Goal: Task Accomplishment & Management: Use online tool/utility

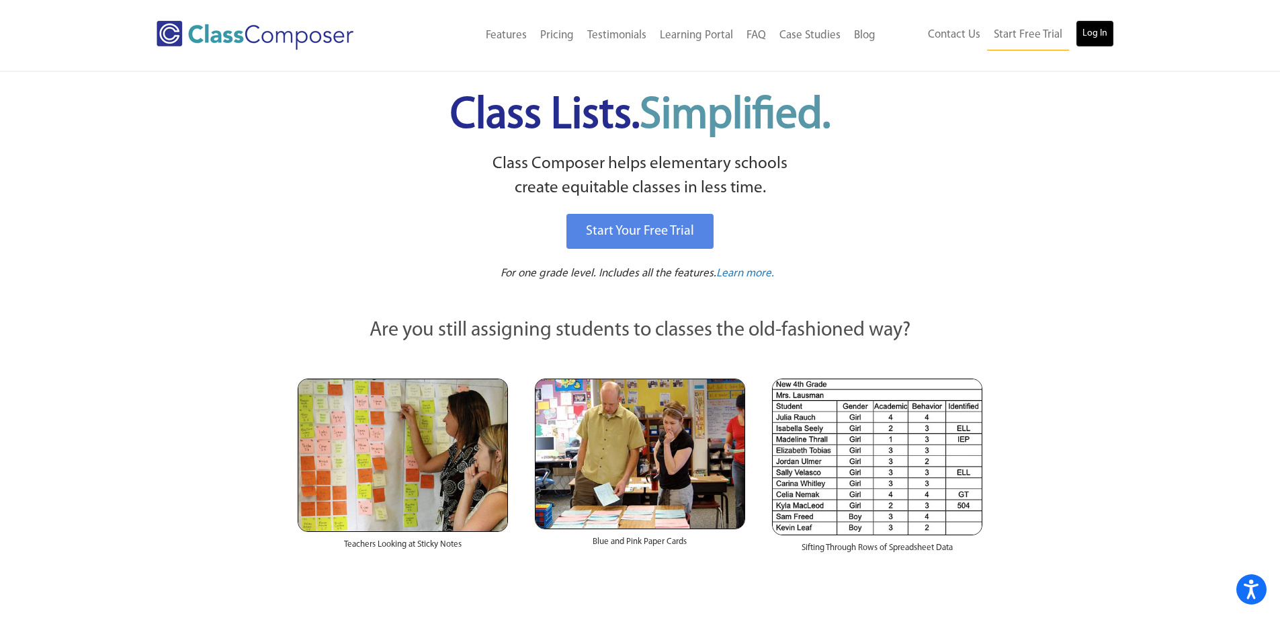
click at [1094, 29] on link "Log In" at bounding box center [1095, 33] width 38 height 27
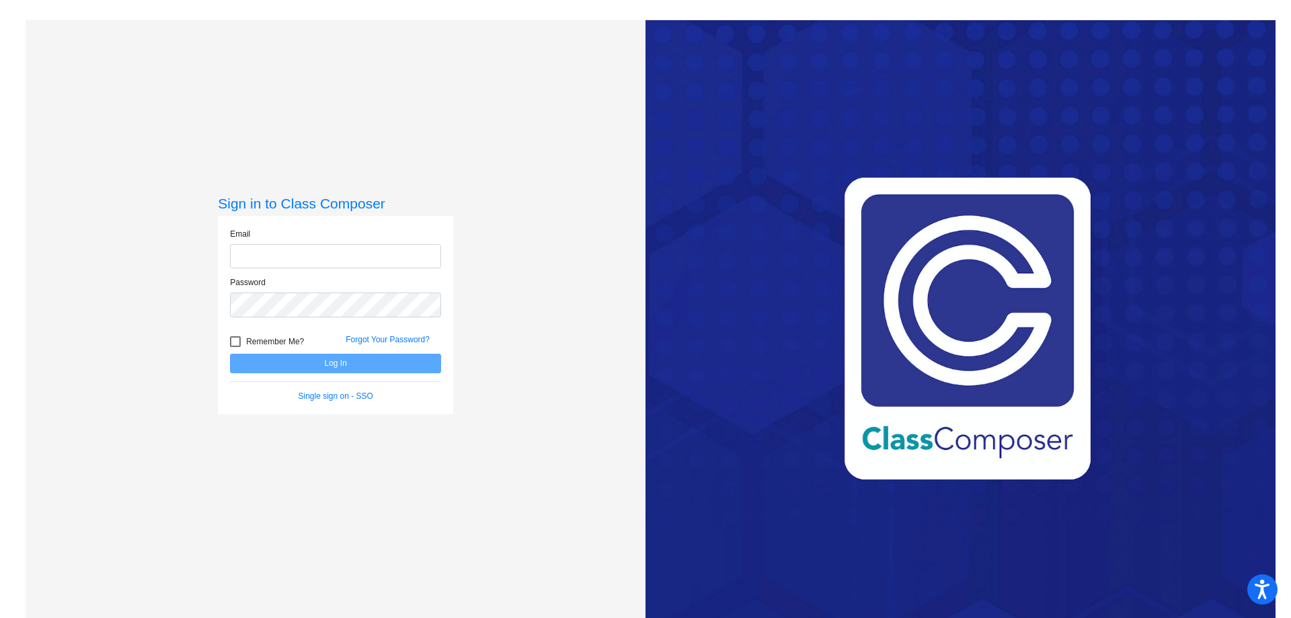
type input "[PERSON_NAME][EMAIL_ADDRESS][PERSON_NAME][DOMAIN_NAME]"
click at [419, 367] on button "Log In" at bounding box center [335, 363] width 211 height 19
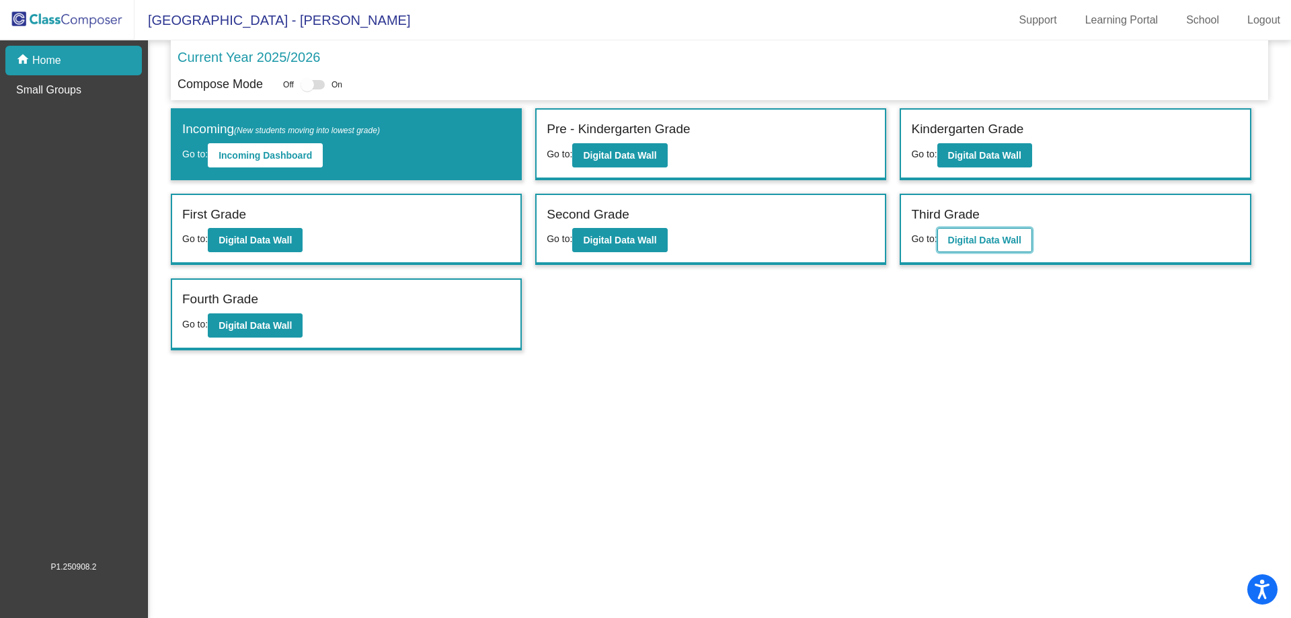
click at [1001, 246] on button "Digital Data Wall" at bounding box center [984, 240] width 95 height 24
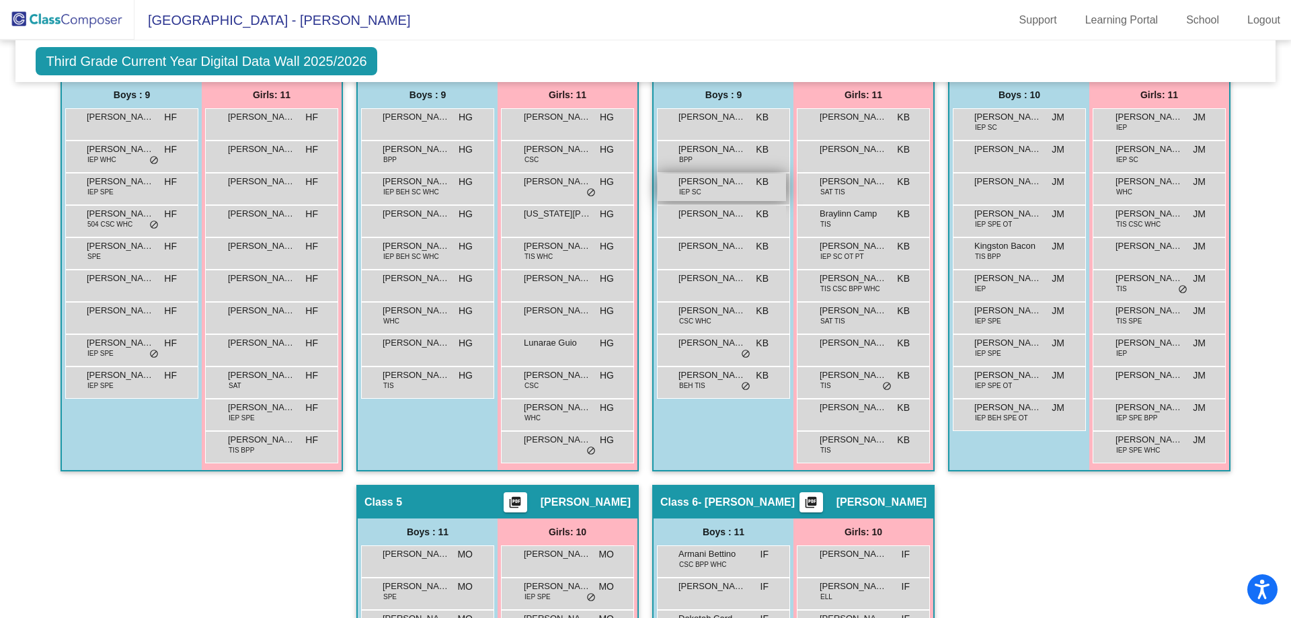
scroll to position [202, 0]
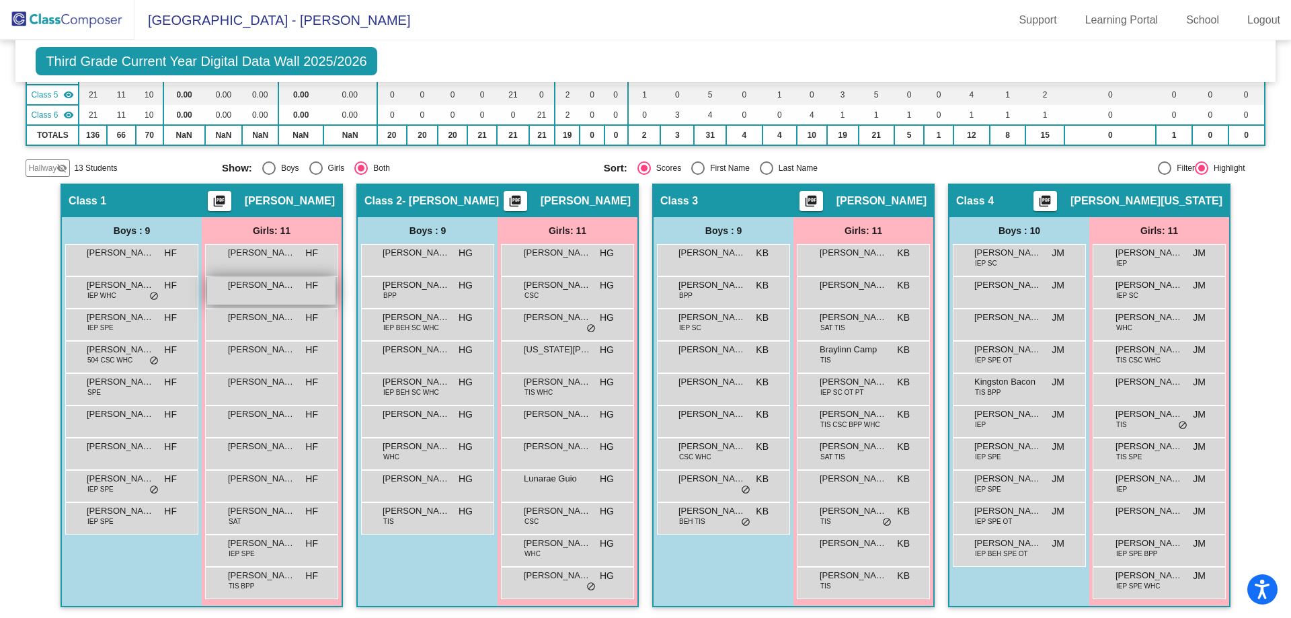
click at [322, 292] on div "[PERSON_NAME] HF lock do_not_disturb_alt" at bounding box center [271, 291] width 128 height 28
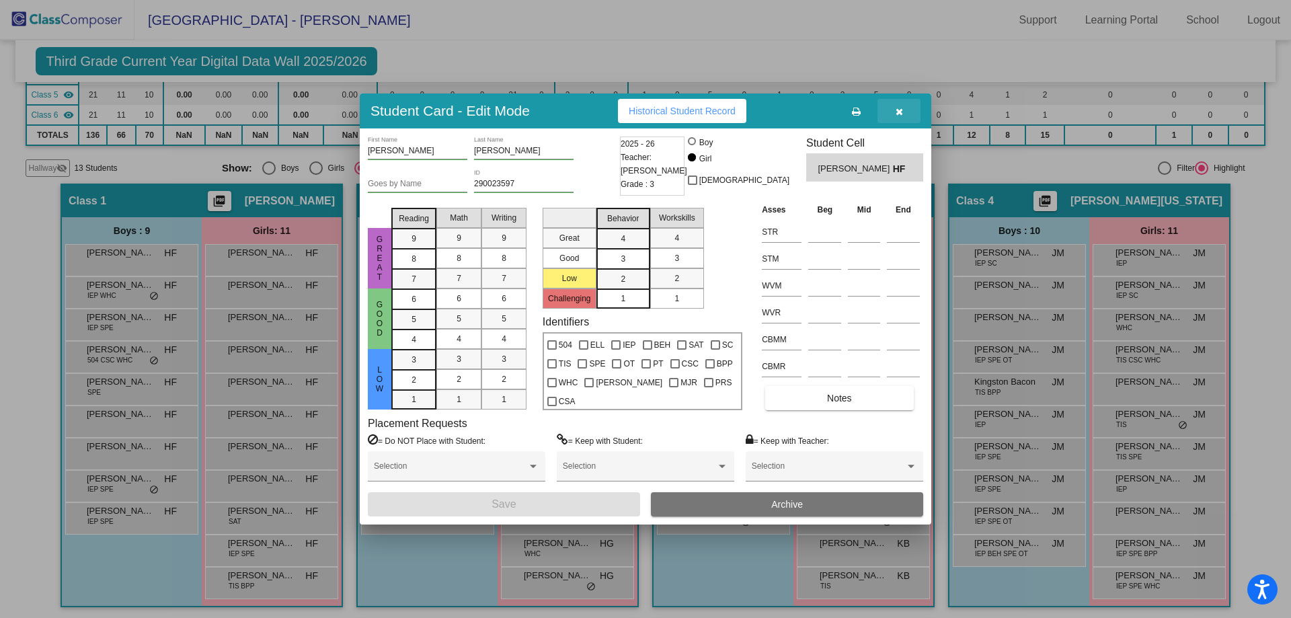
click at [898, 112] on icon "button" at bounding box center [898, 111] width 7 height 9
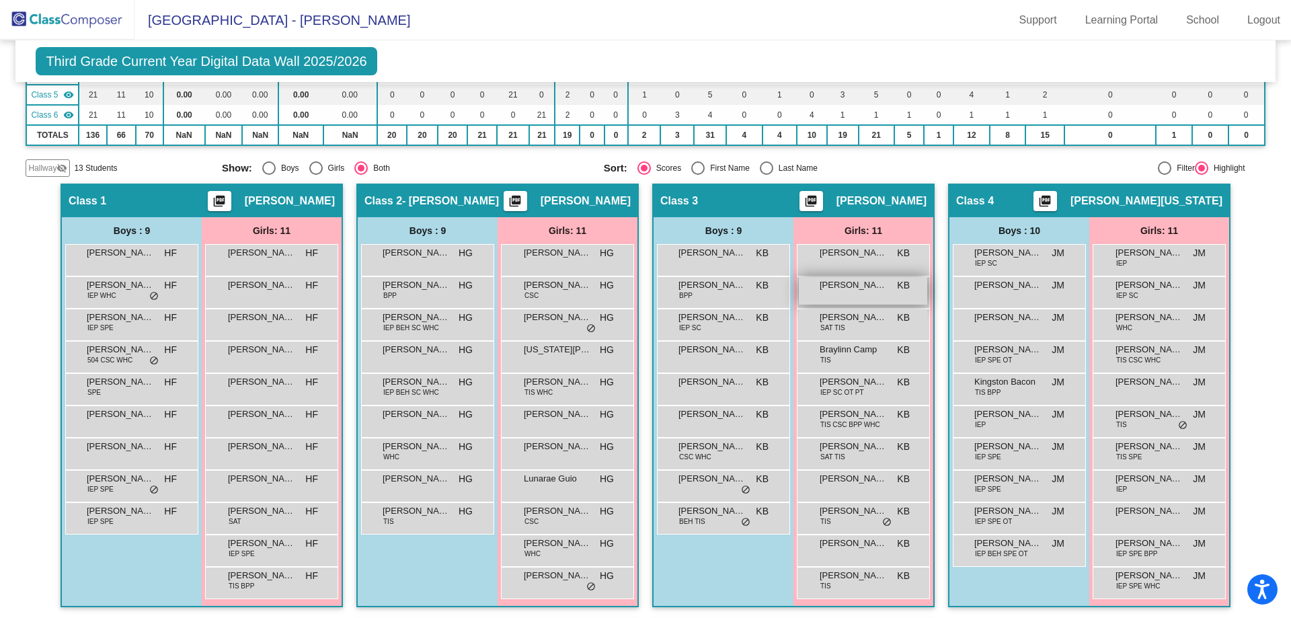
scroll to position [269, 0]
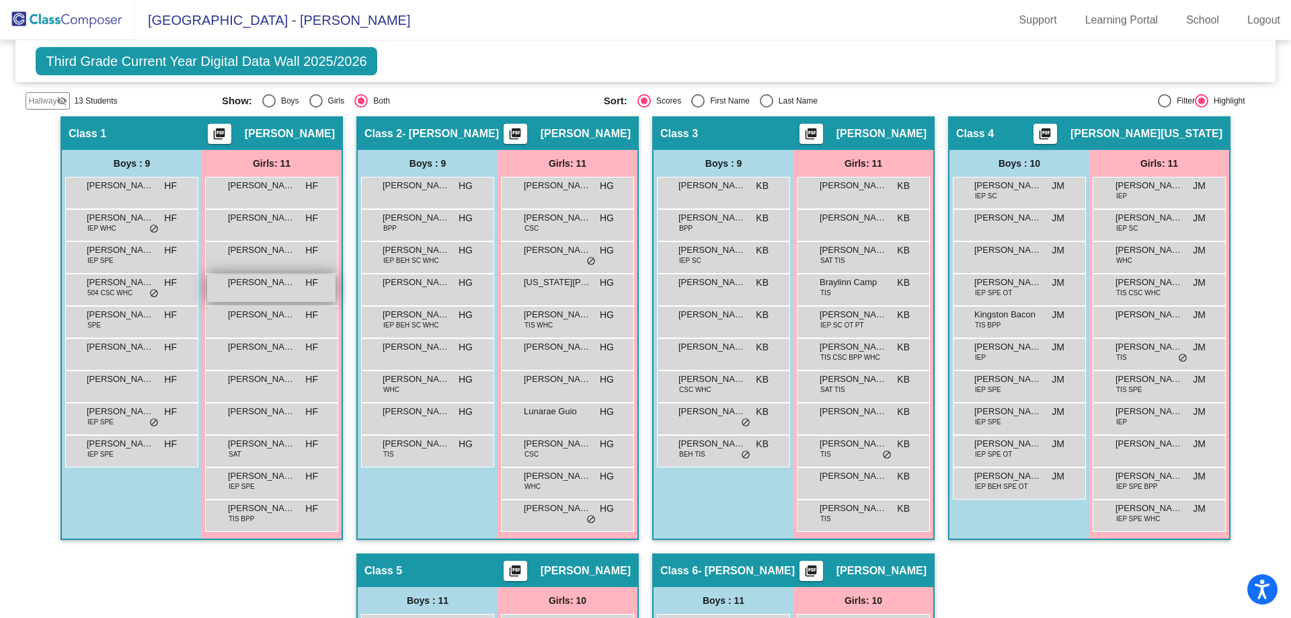
click at [233, 292] on div "[PERSON_NAME] HF lock do_not_disturb_alt" at bounding box center [271, 288] width 128 height 28
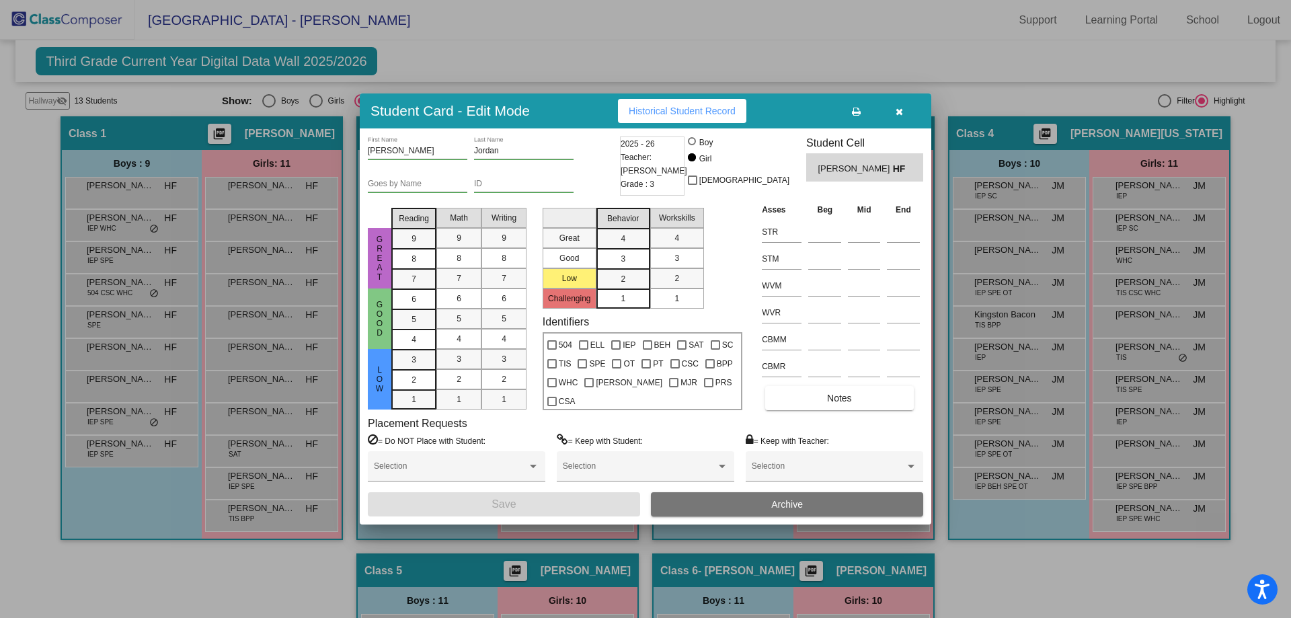
click at [902, 119] on button "button" at bounding box center [898, 111] width 43 height 24
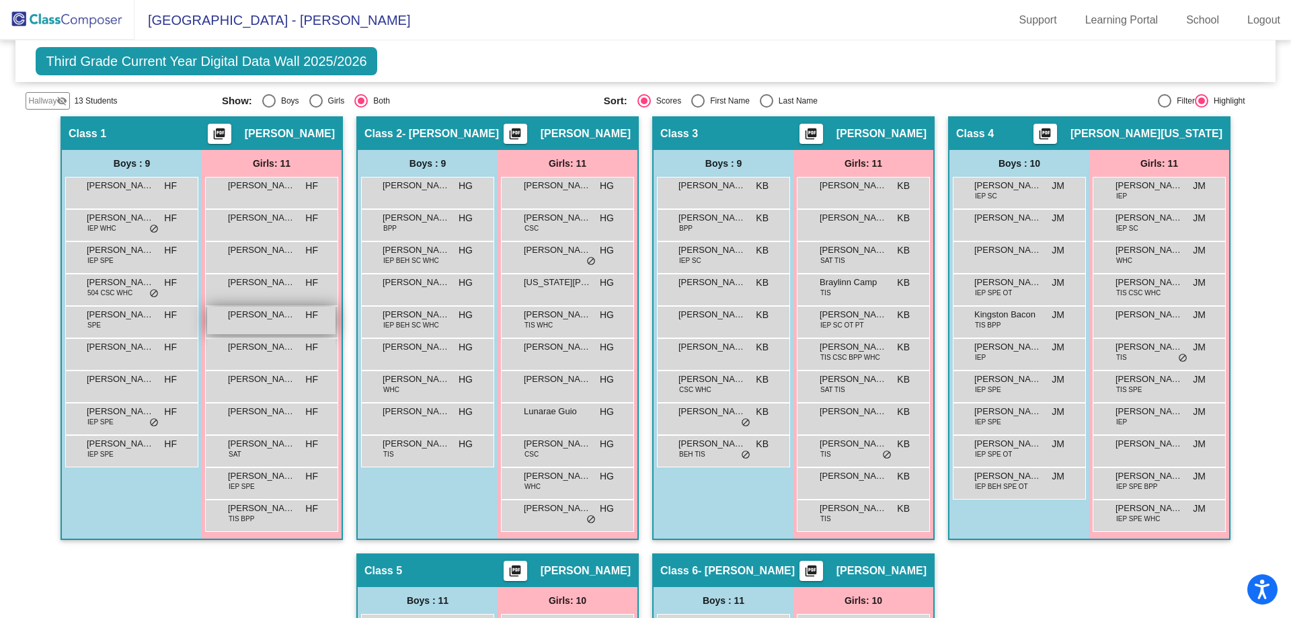
click at [256, 319] on span "[PERSON_NAME]" at bounding box center [261, 314] width 67 height 13
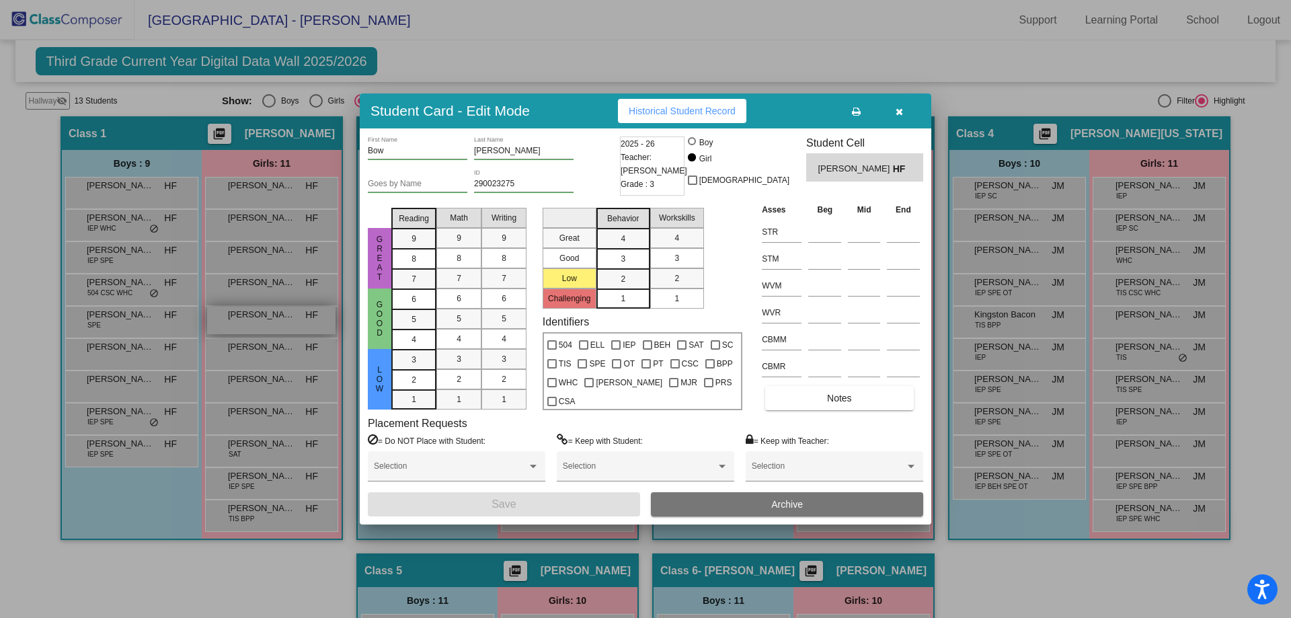
click at [256, 319] on div at bounding box center [645, 309] width 1291 height 618
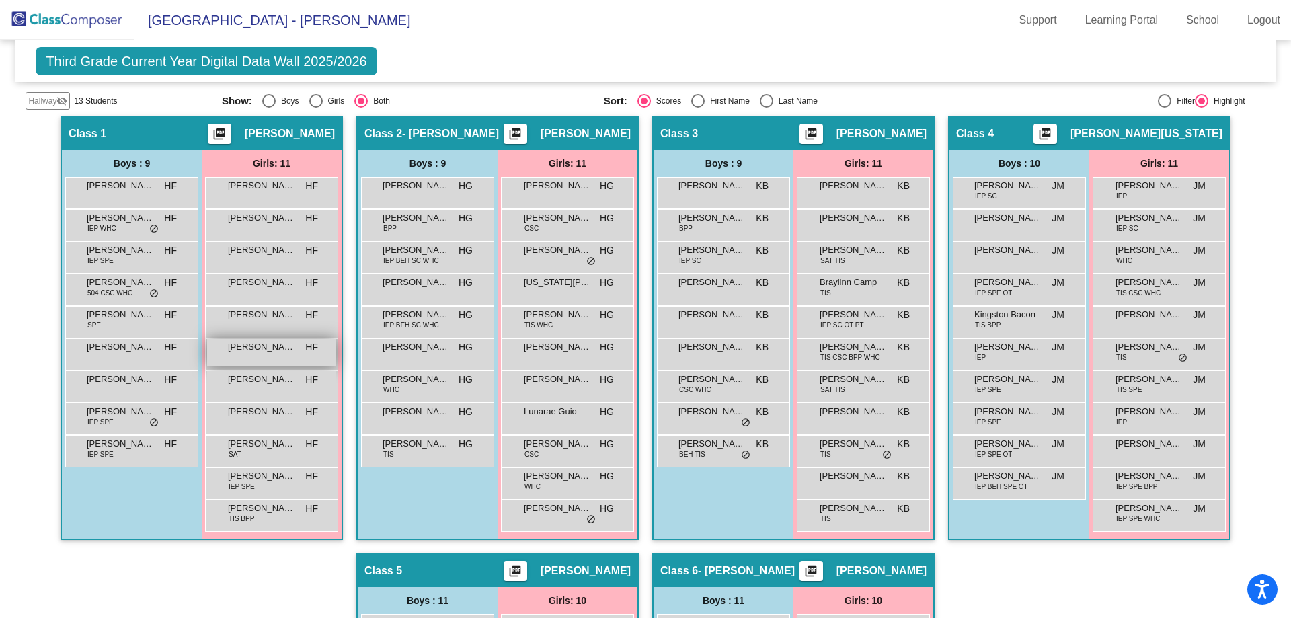
click at [261, 350] on span "[PERSON_NAME]" at bounding box center [261, 346] width 67 height 13
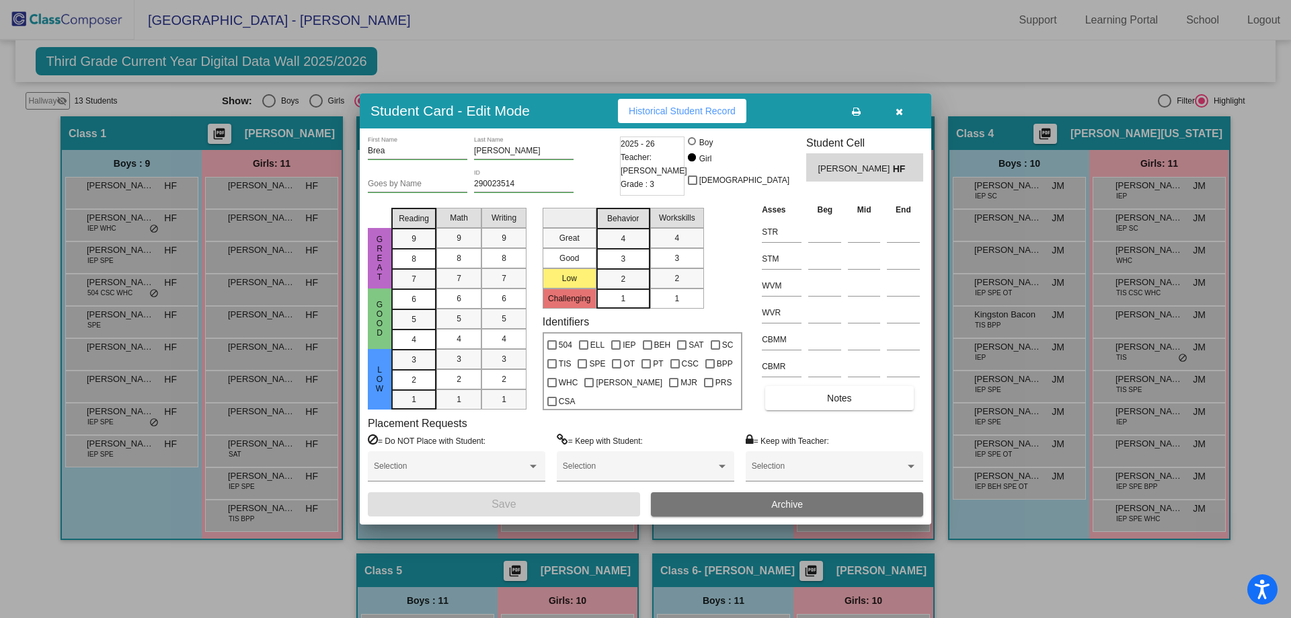
click at [255, 395] on div at bounding box center [645, 309] width 1291 height 618
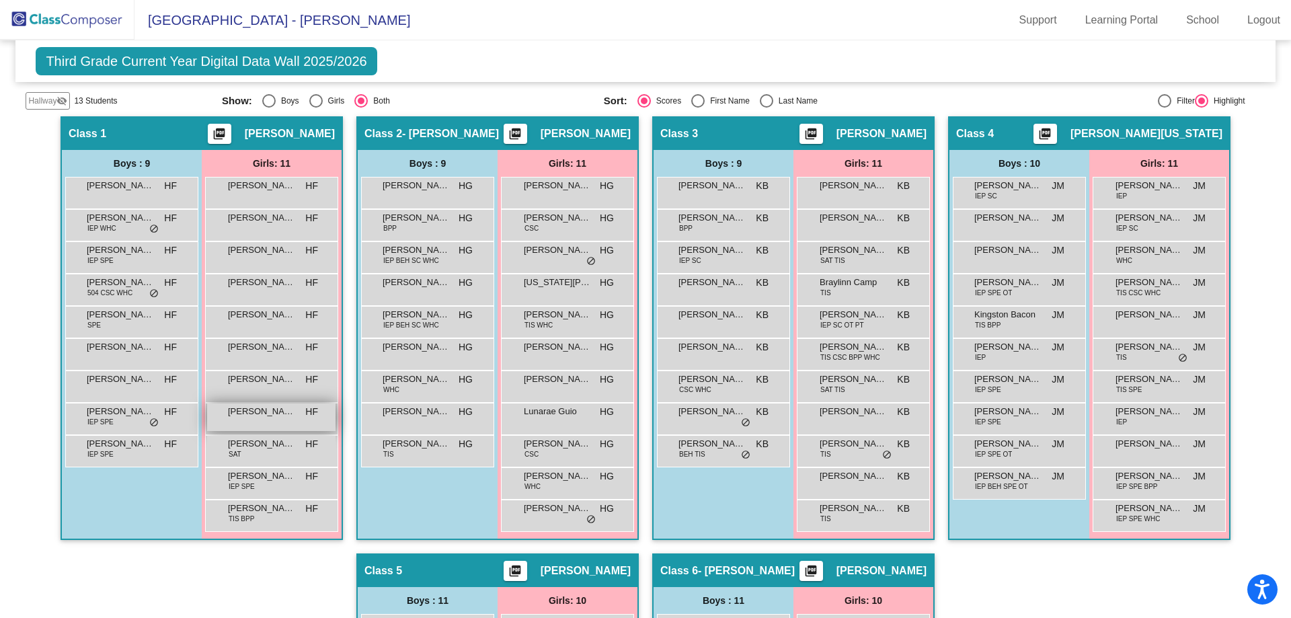
click at [264, 423] on div "[PERSON_NAME] HF lock do_not_disturb_alt" at bounding box center [271, 417] width 128 height 28
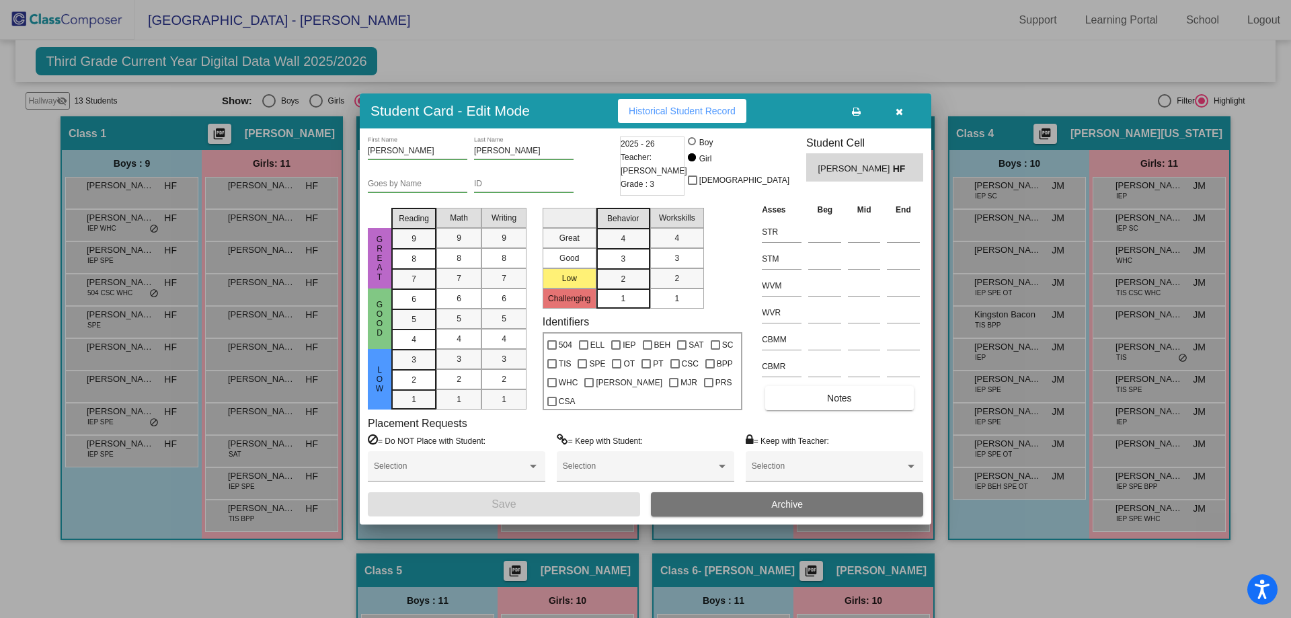
click at [243, 454] on div at bounding box center [645, 309] width 1291 height 618
